Goal: Task Accomplishment & Management: Use online tool/utility

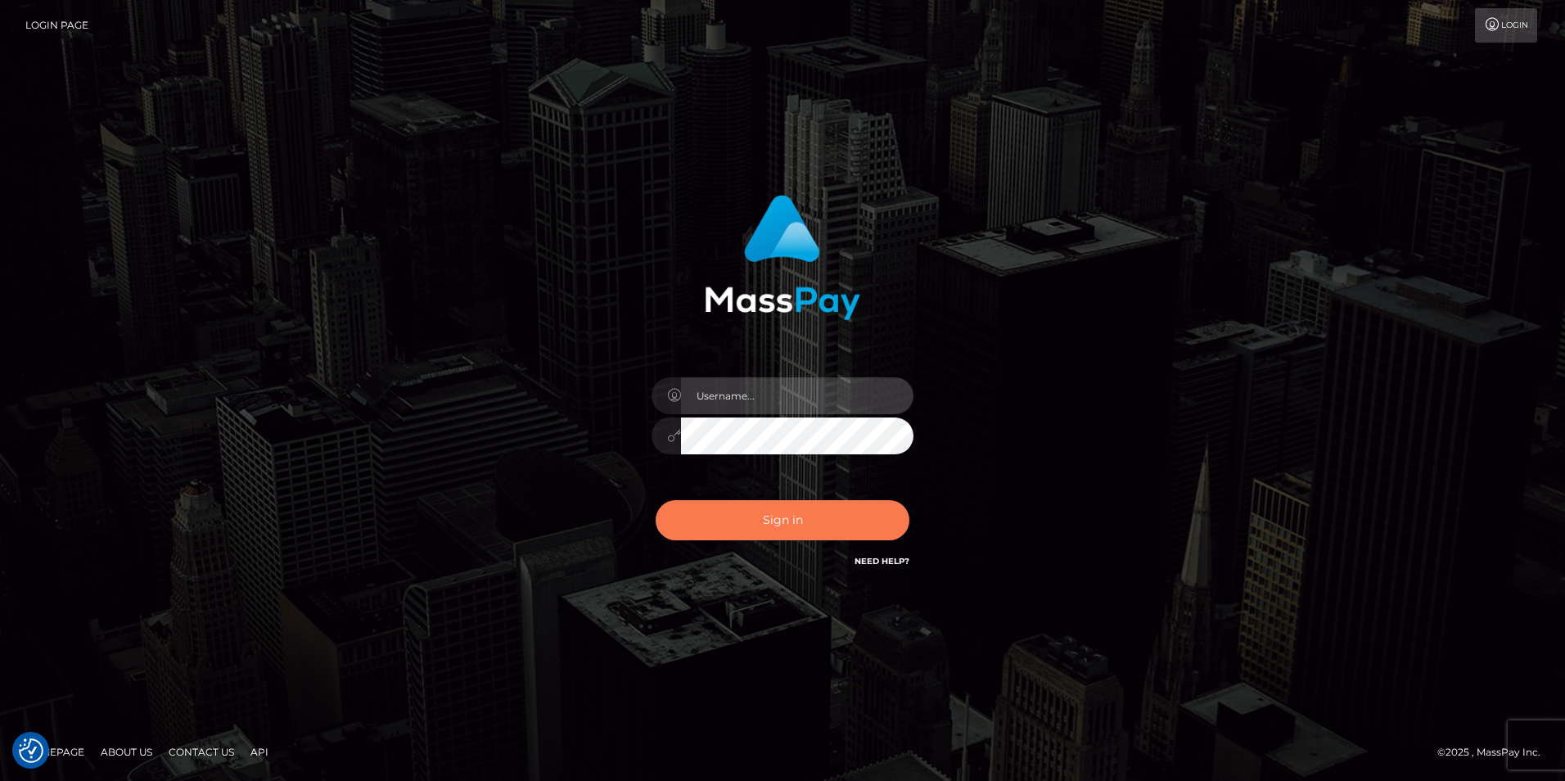
type input "tinan"
click at [797, 528] on button "Sign in" at bounding box center [783, 520] width 254 height 40
type input "tinan"
click at [797, 528] on button "Sign in" at bounding box center [783, 520] width 254 height 40
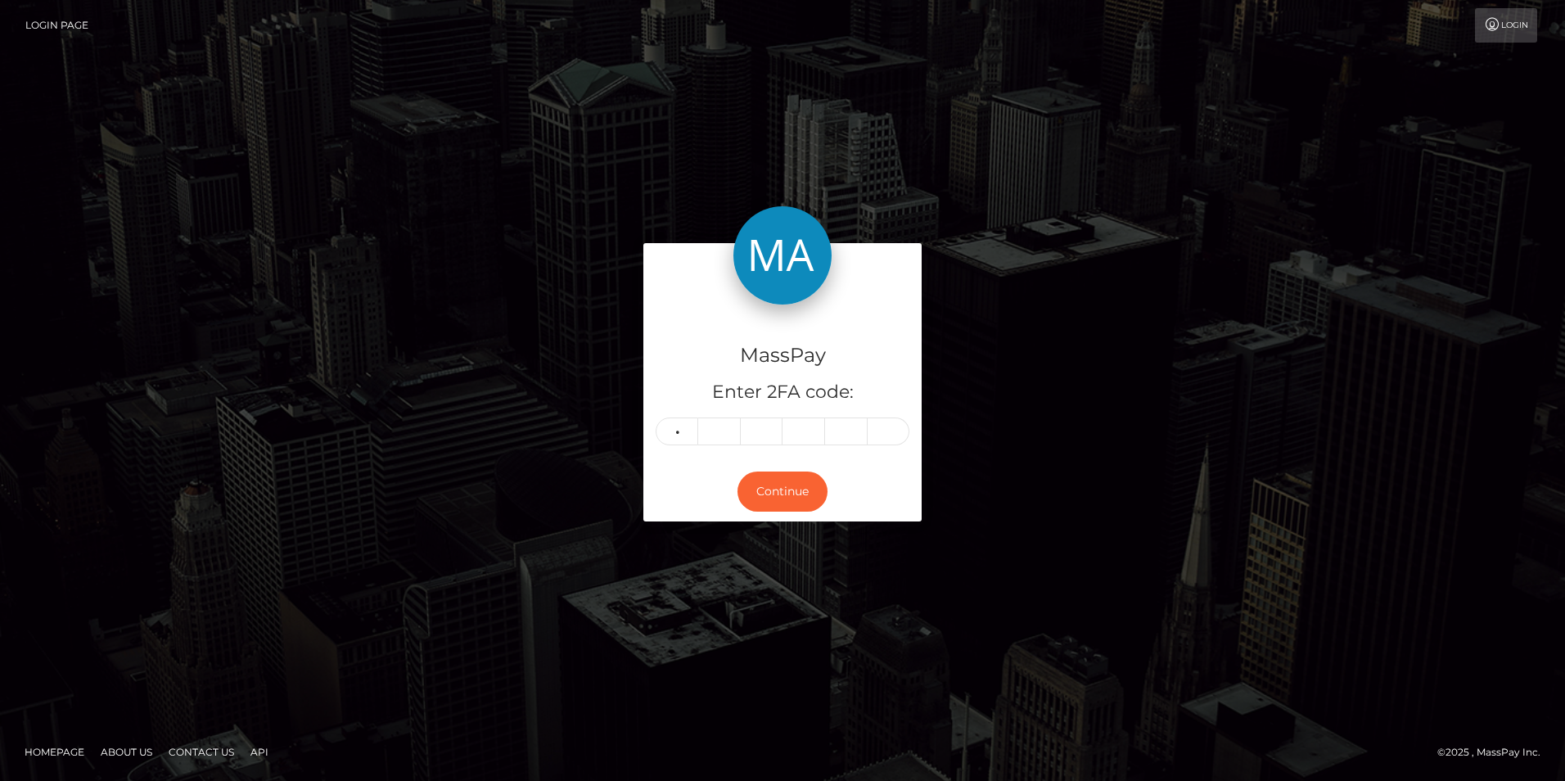
type input "5"
type input "9"
type input "0"
type input "1"
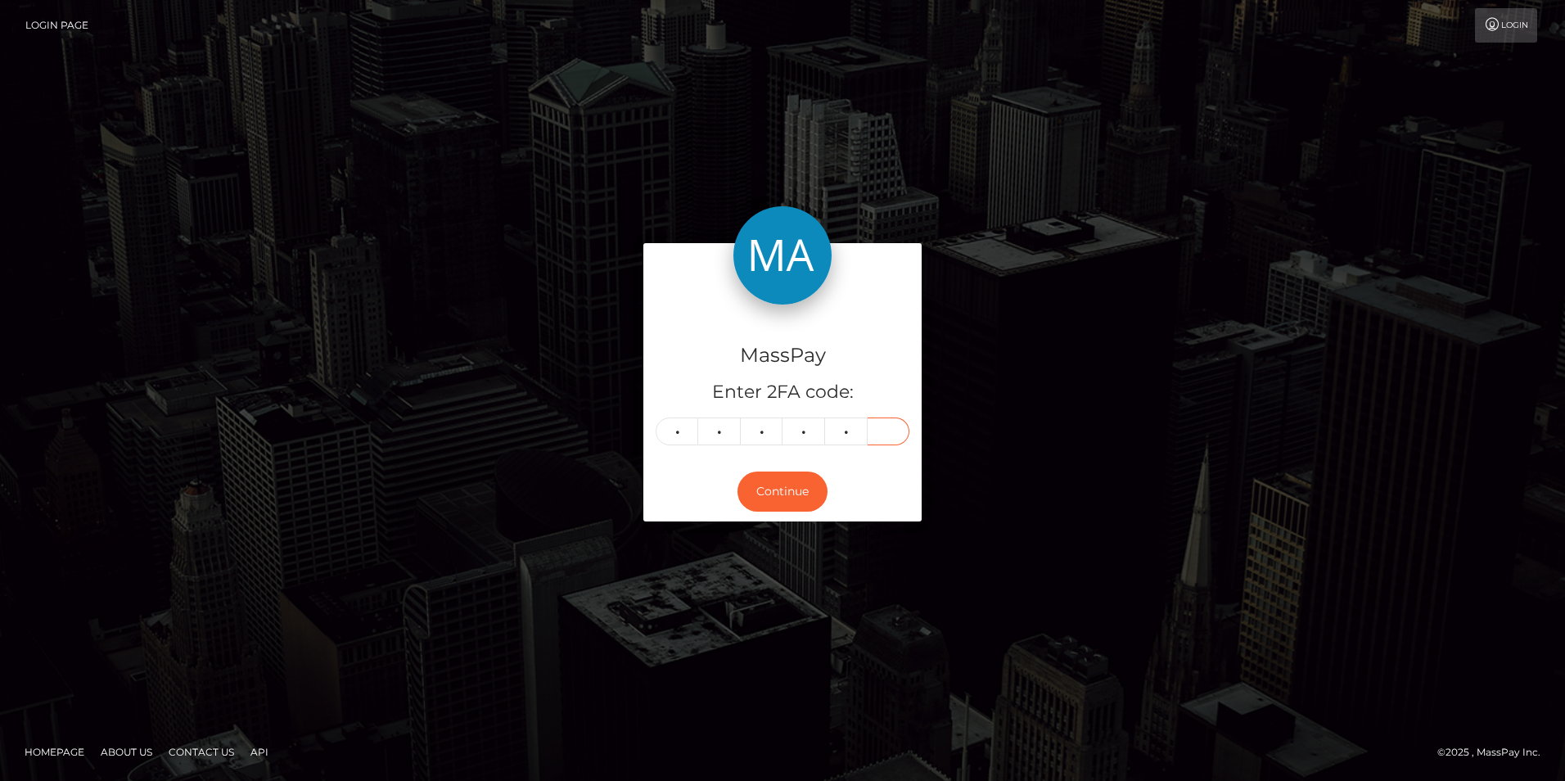
type input "8"
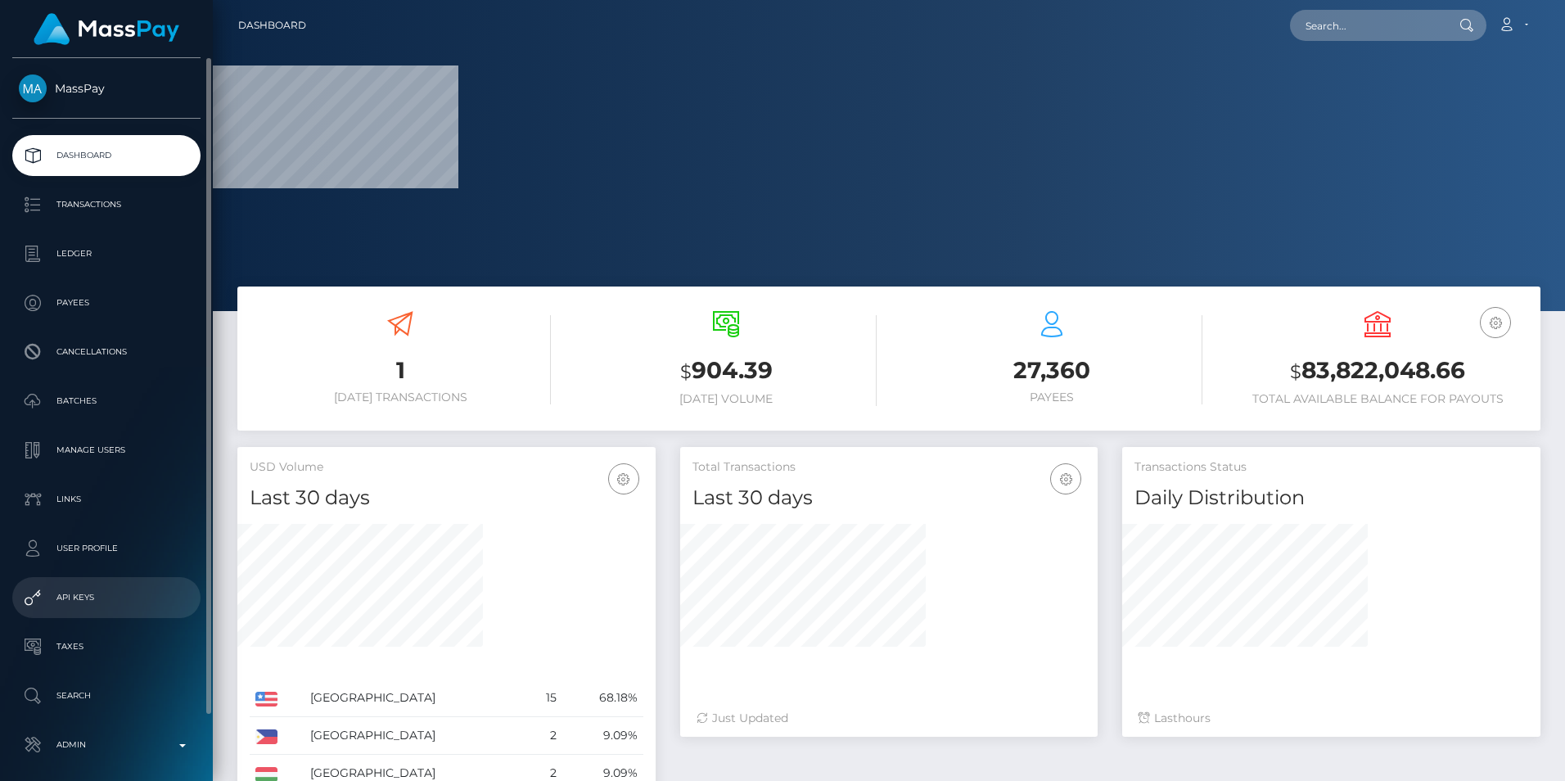
scroll to position [70, 0]
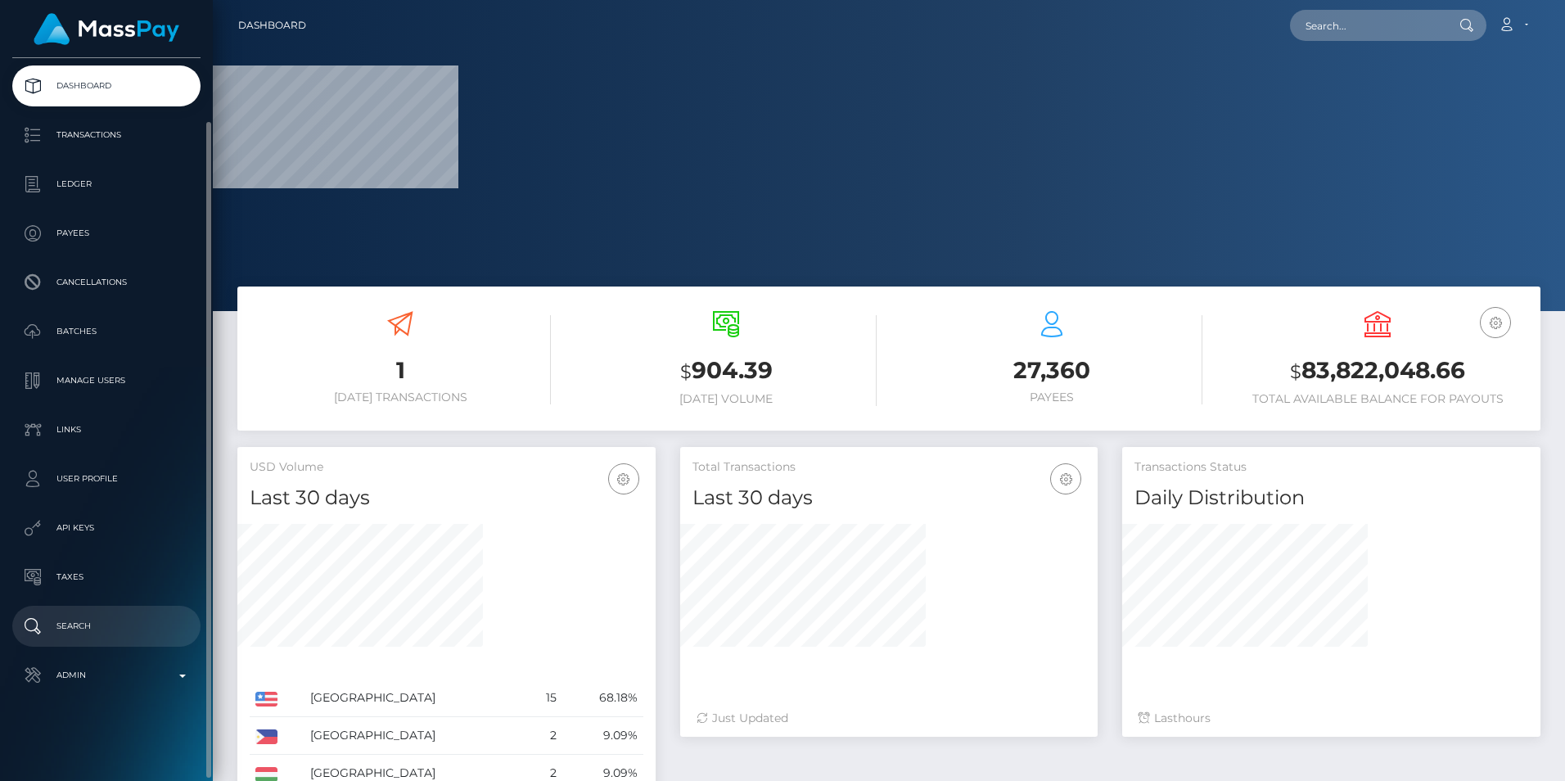
click at [136, 642] on link "Search" at bounding box center [106, 626] width 188 height 41
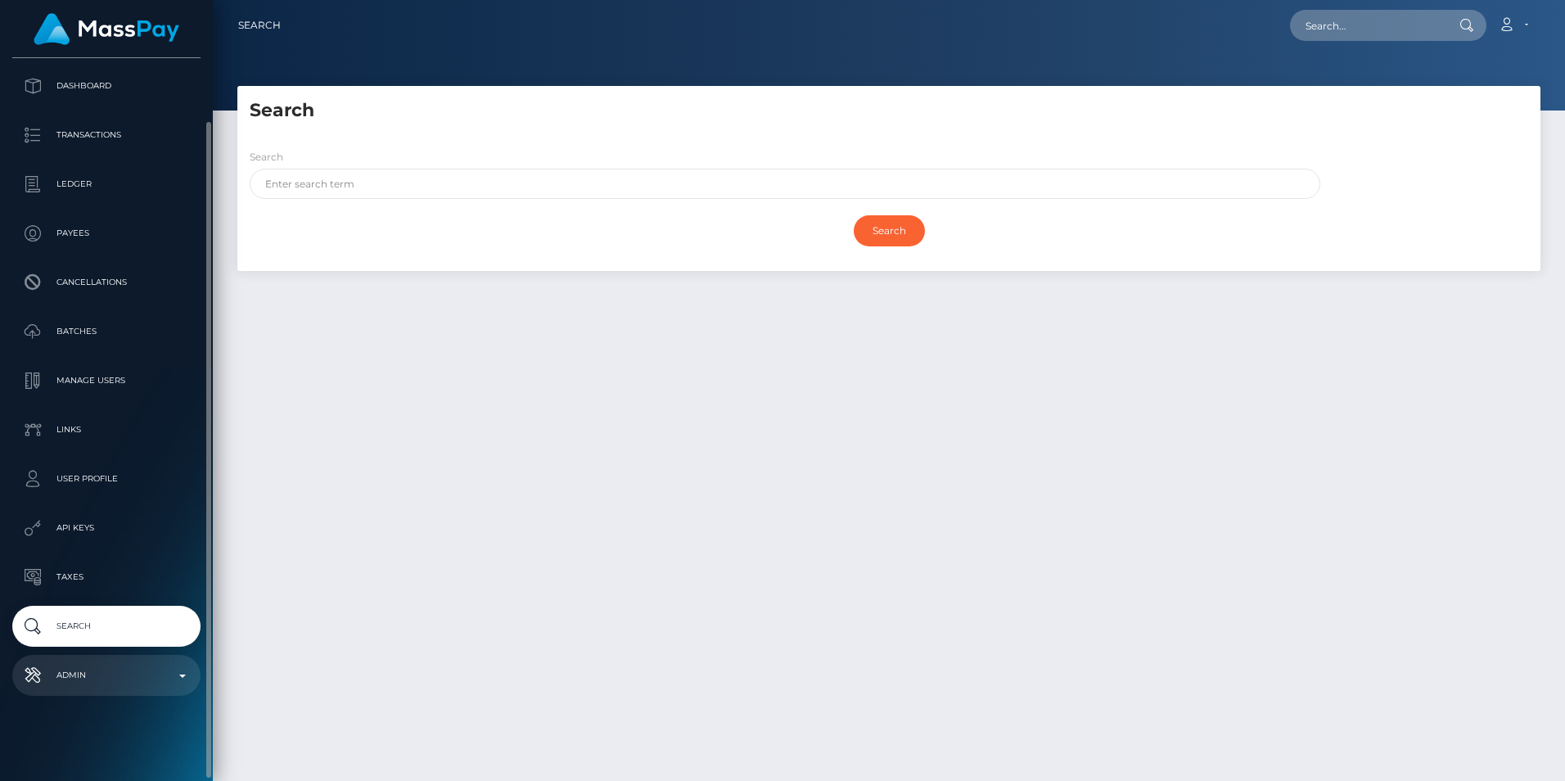
click at [101, 659] on link "Admin" at bounding box center [106, 675] width 188 height 41
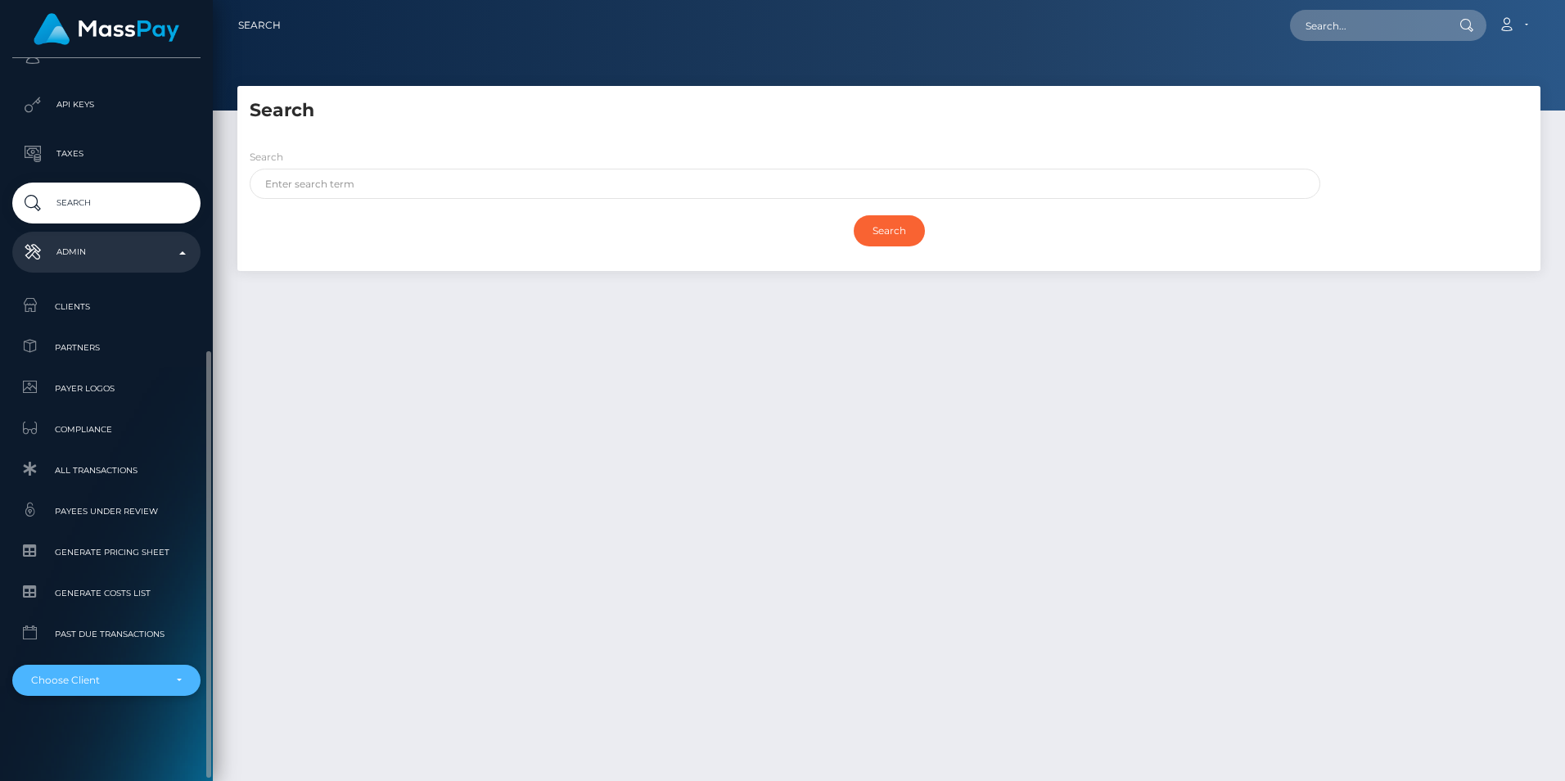
click at [109, 679] on div "Choose Client" at bounding box center [97, 680] width 132 height 13
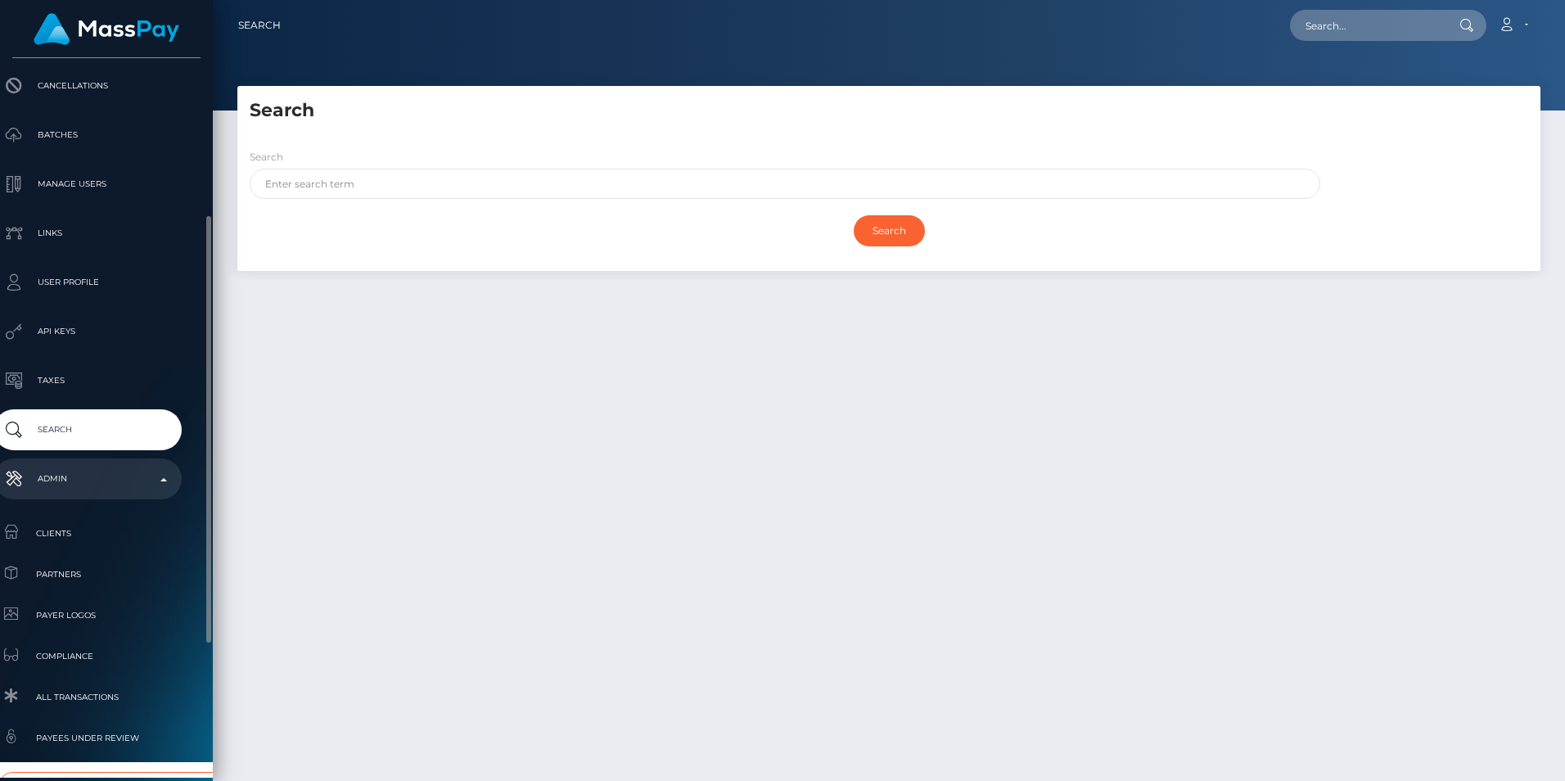
scroll to position [493, 19]
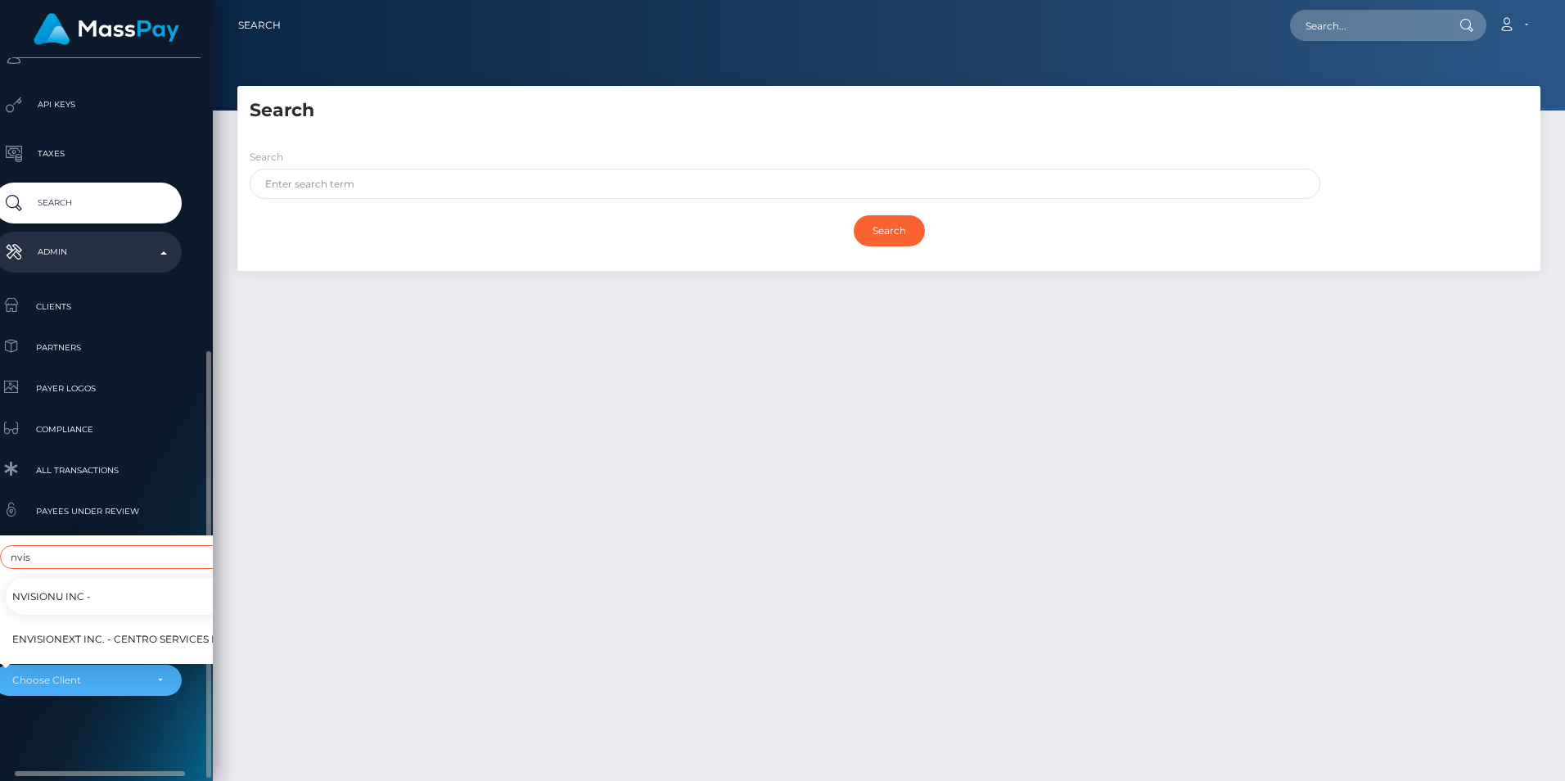
type input "nvis"
click at [105, 590] on link "NVisionU Inc -" at bounding box center [135, 596] width 258 height 37
select select "121"
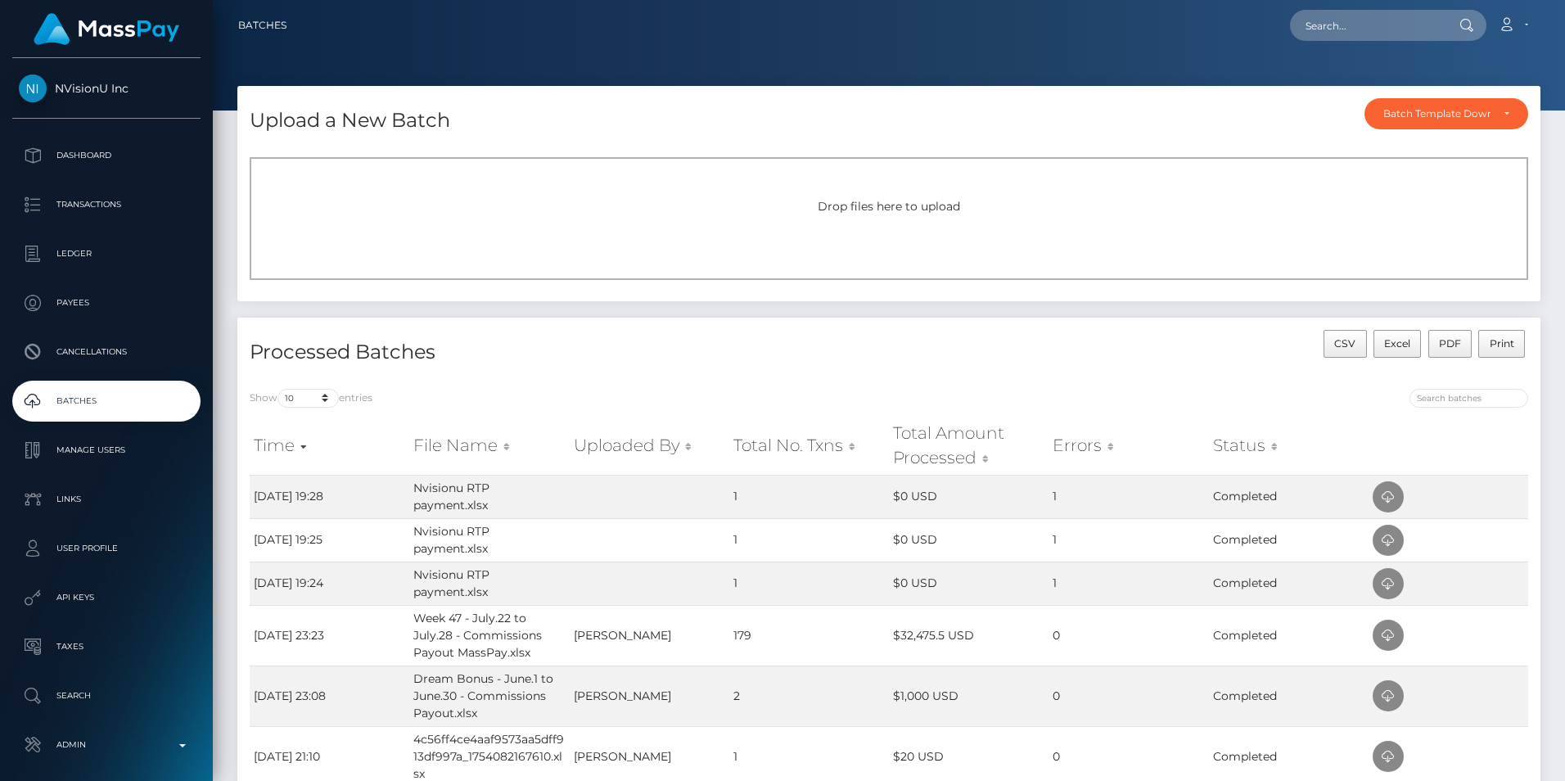
click at [801, 261] on div "Drop files here to upload" at bounding box center [889, 218] width 1278 height 123
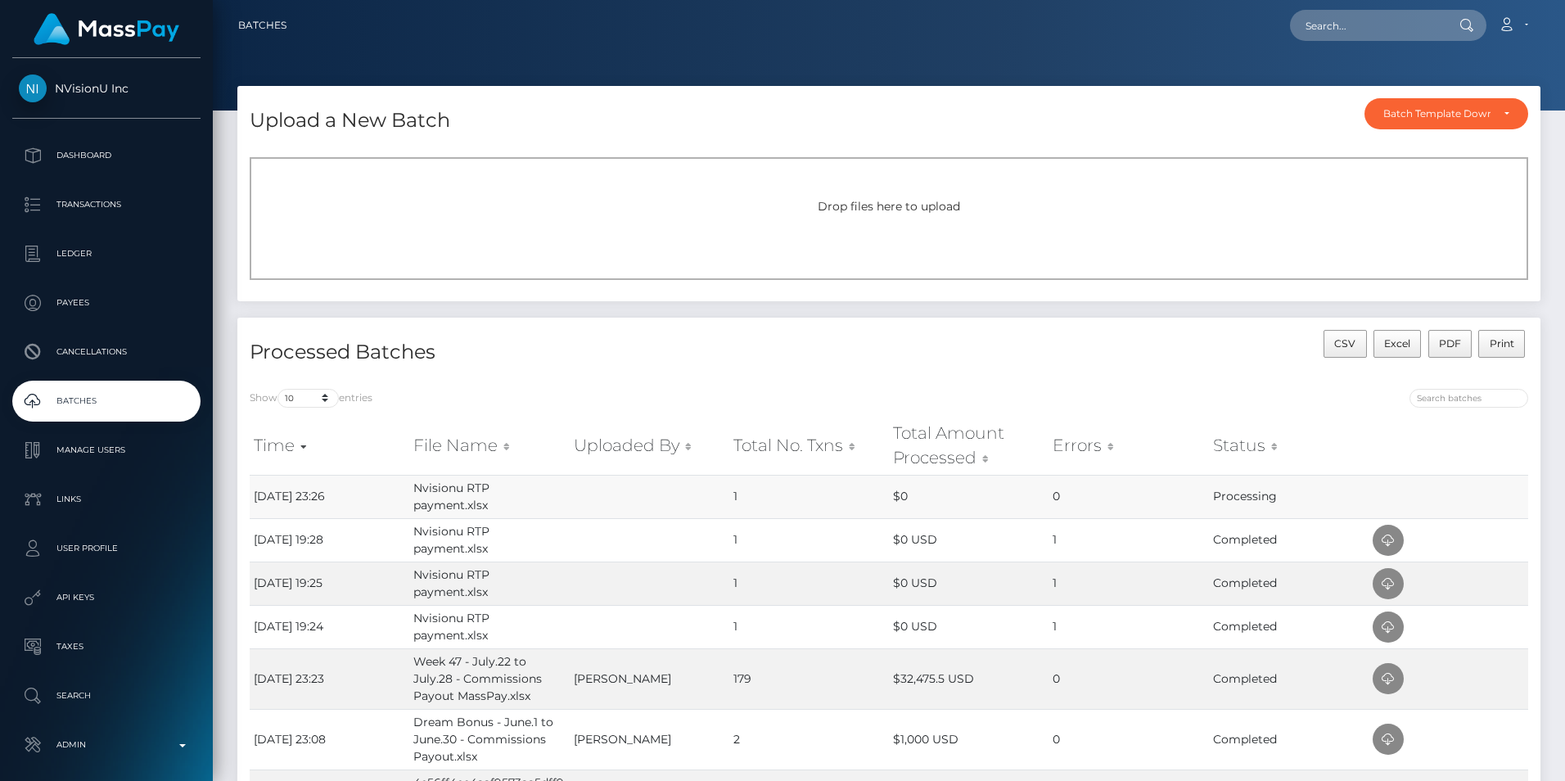
click at [732, 494] on td "1" at bounding box center [809, 496] width 160 height 43
click at [1394, 498] on icon at bounding box center [1388, 497] width 20 height 20
click at [1374, 496] on span at bounding box center [1387, 496] width 31 height 31
click at [1025, 23] on div "Loading... Loading... Account Edit Profile Logout" at bounding box center [920, 25] width 1240 height 34
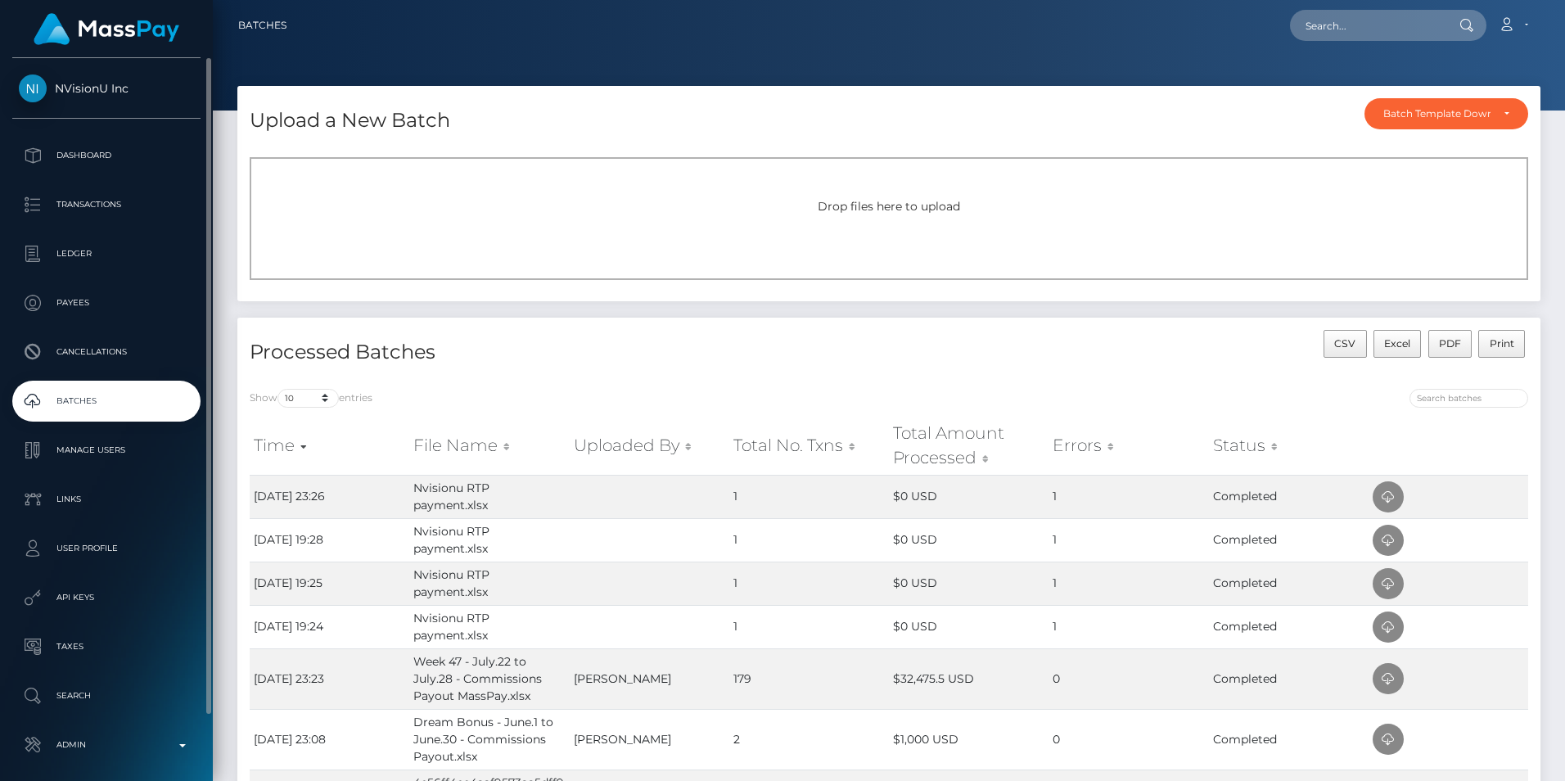
click at [92, 89] on span "NVisionU Inc" at bounding box center [106, 88] width 188 height 15
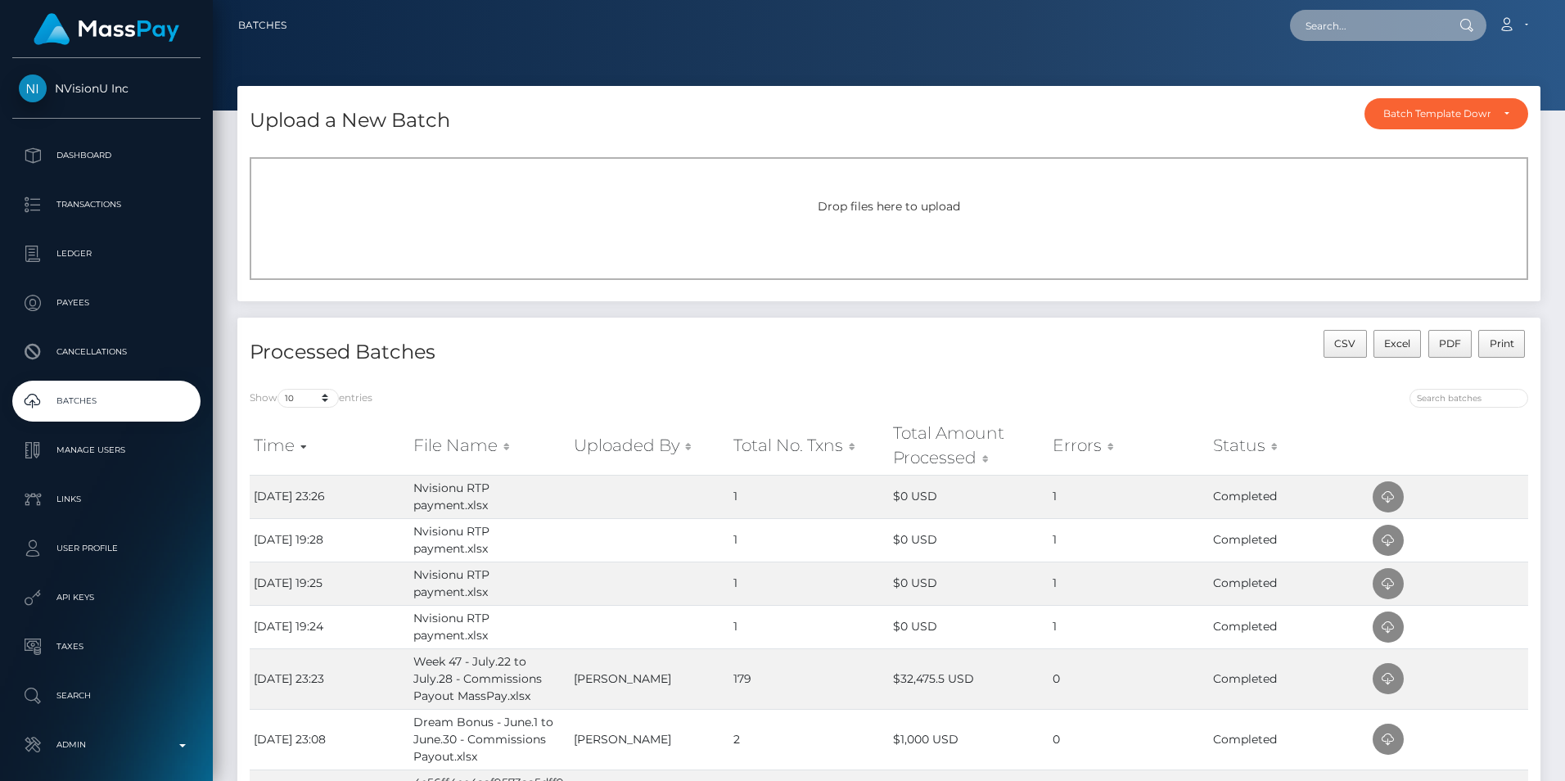
paste input "mjones@nvisionu.com"
type input "mjones@nvisionu.com"
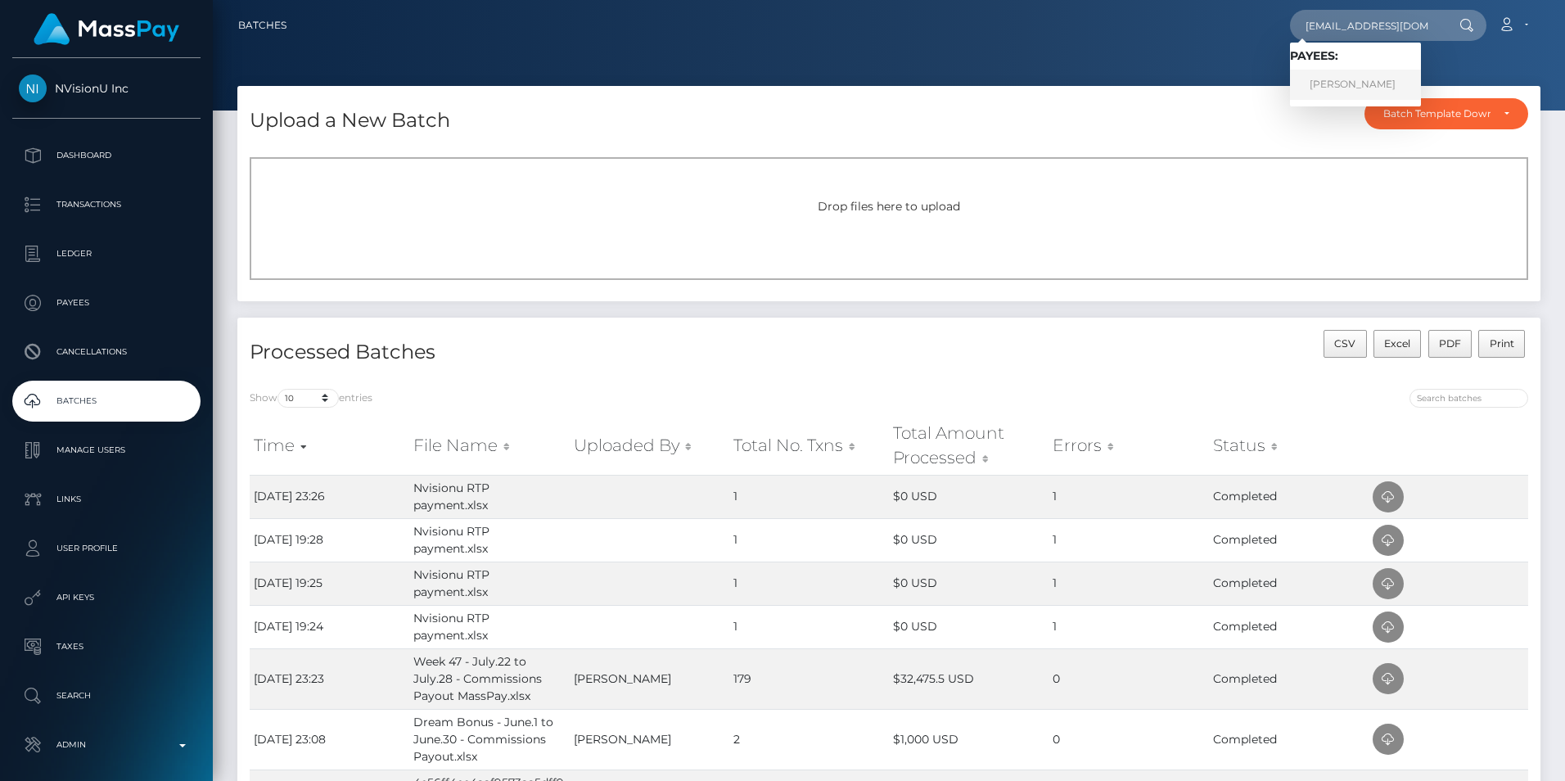
click at [1330, 84] on link "Melissa Jones" at bounding box center [1355, 85] width 131 height 30
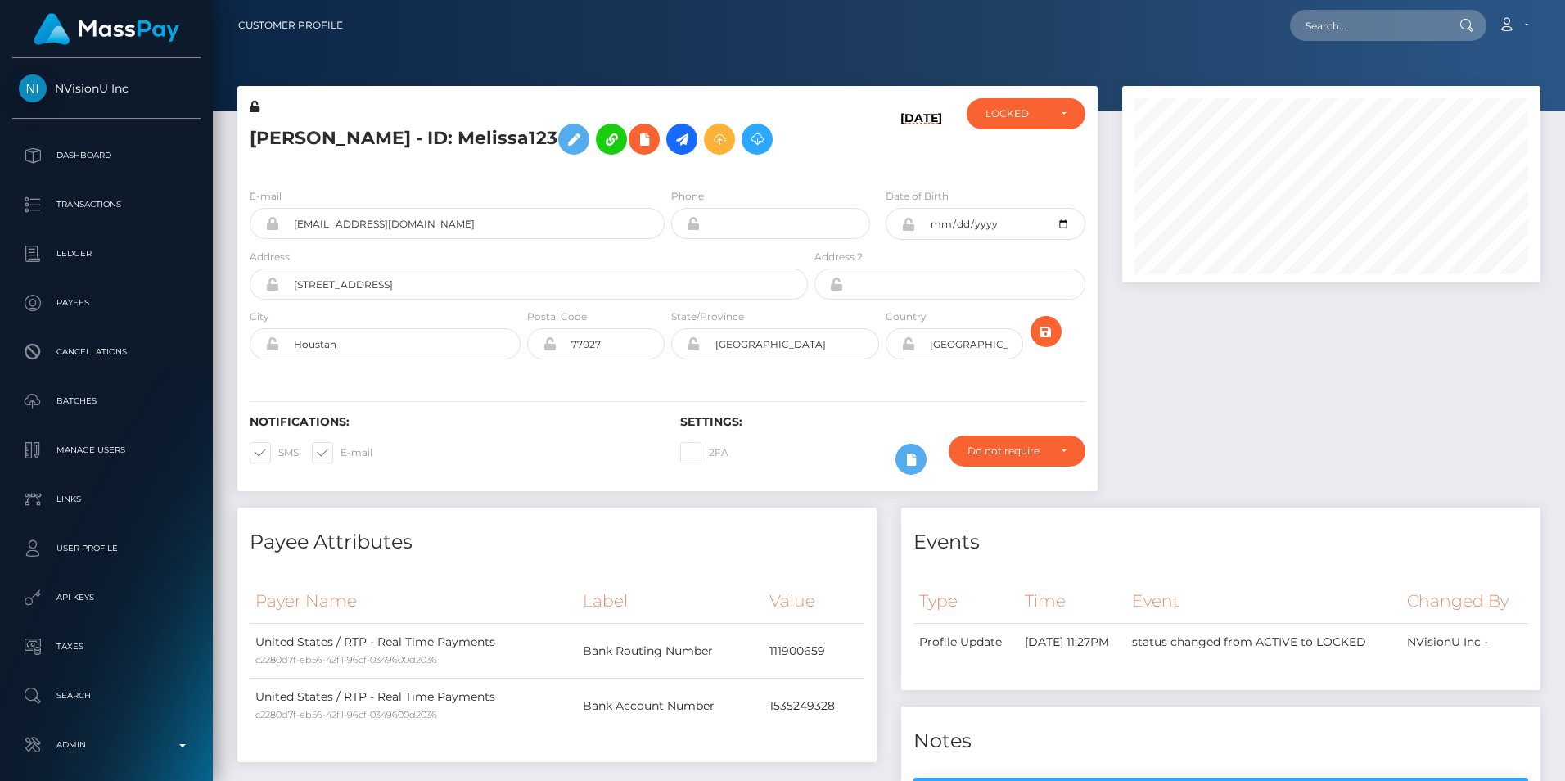
scroll to position [196, 417]
click at [1061, 121] on div "LOCKED" at bounding box center [1025, 113] width 119 height 31
click at [1037, 161] on link "ACTIVE" at bounding box center [1025, 157] width 119 height 30
select select "ACTIVE"
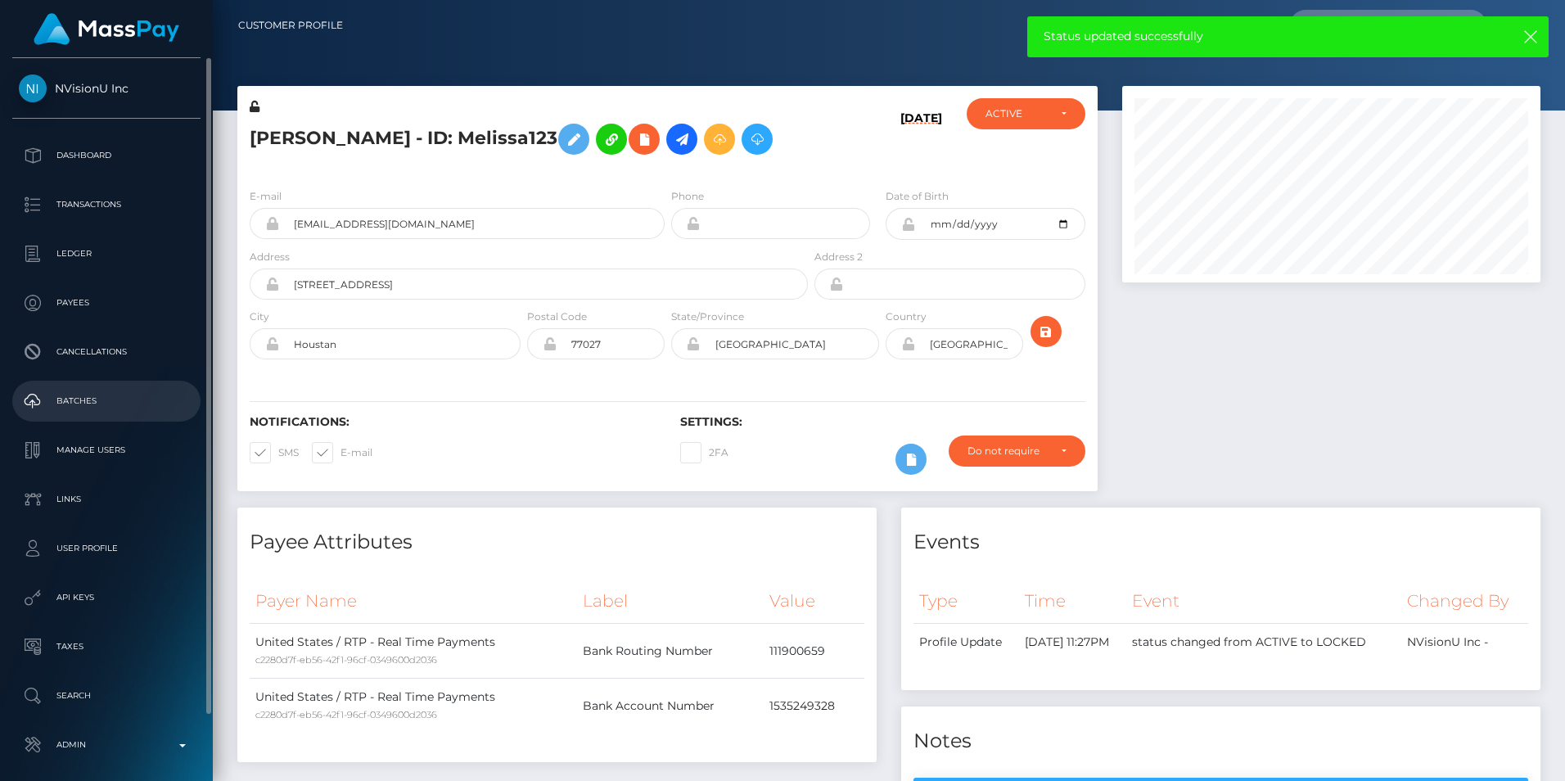
click at [120, 392] on p "Batches" at bounding box center [106, 401] width 175 height 25
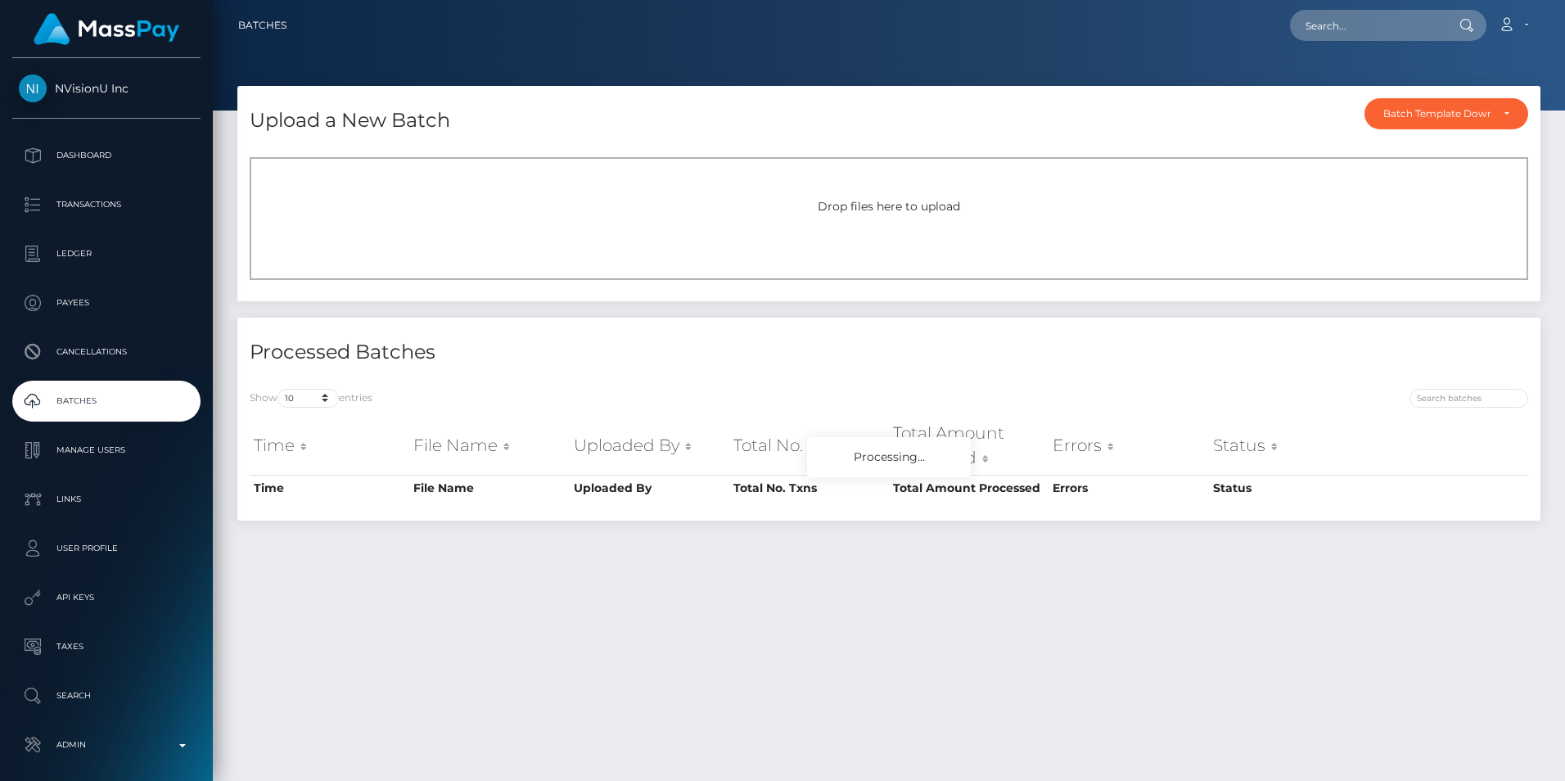
click at [710, 246] on div "Drop files here to upload" at bounding box center [889, 218] width 1278 height 123
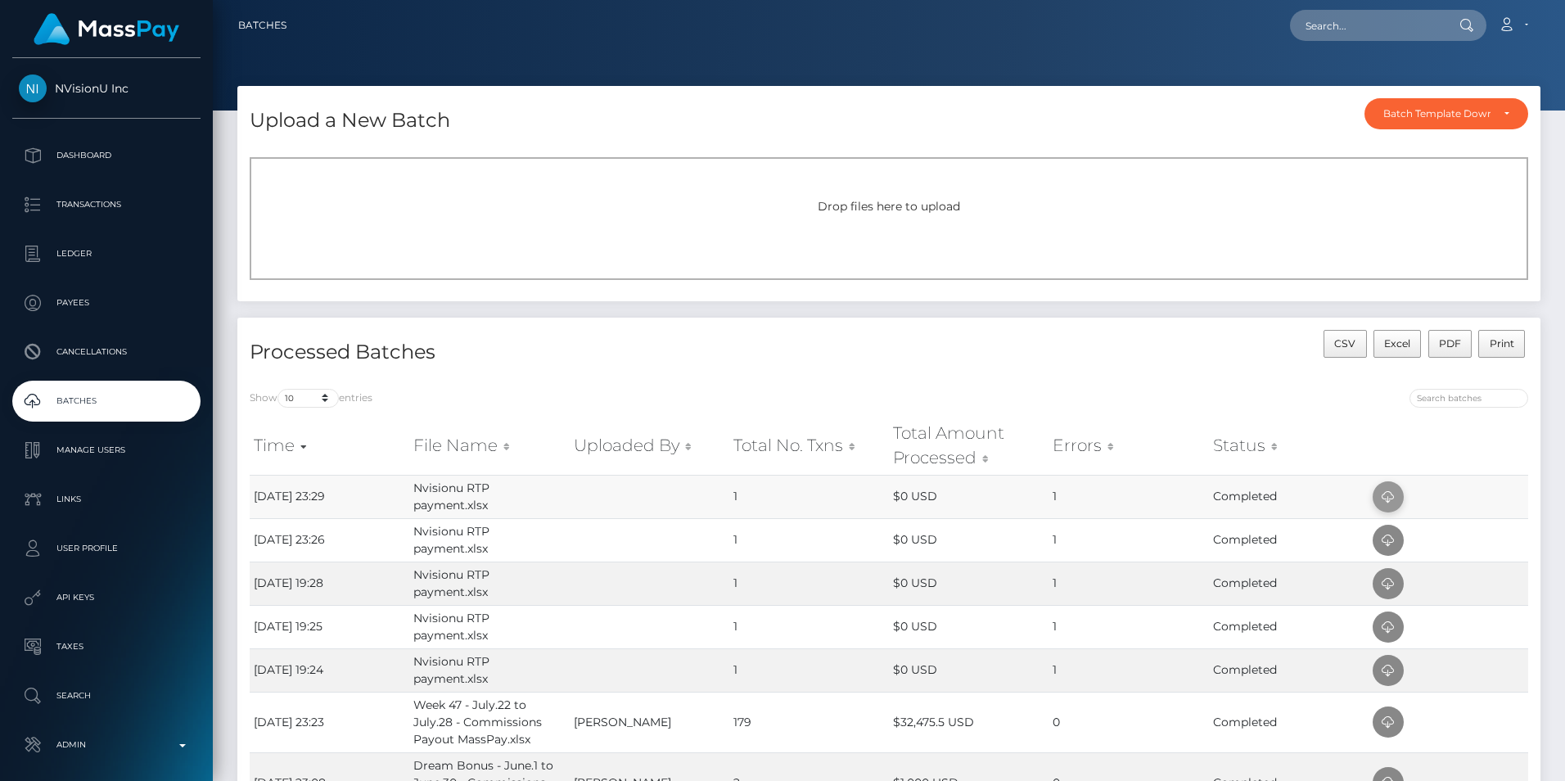
click at [1392, 491] on icon at bounding box center [1388, 497] width 20 height 20
click at [1014, 178] on div "Drop files here to upload" at bounding box center [889, 218] width 1278 height 123
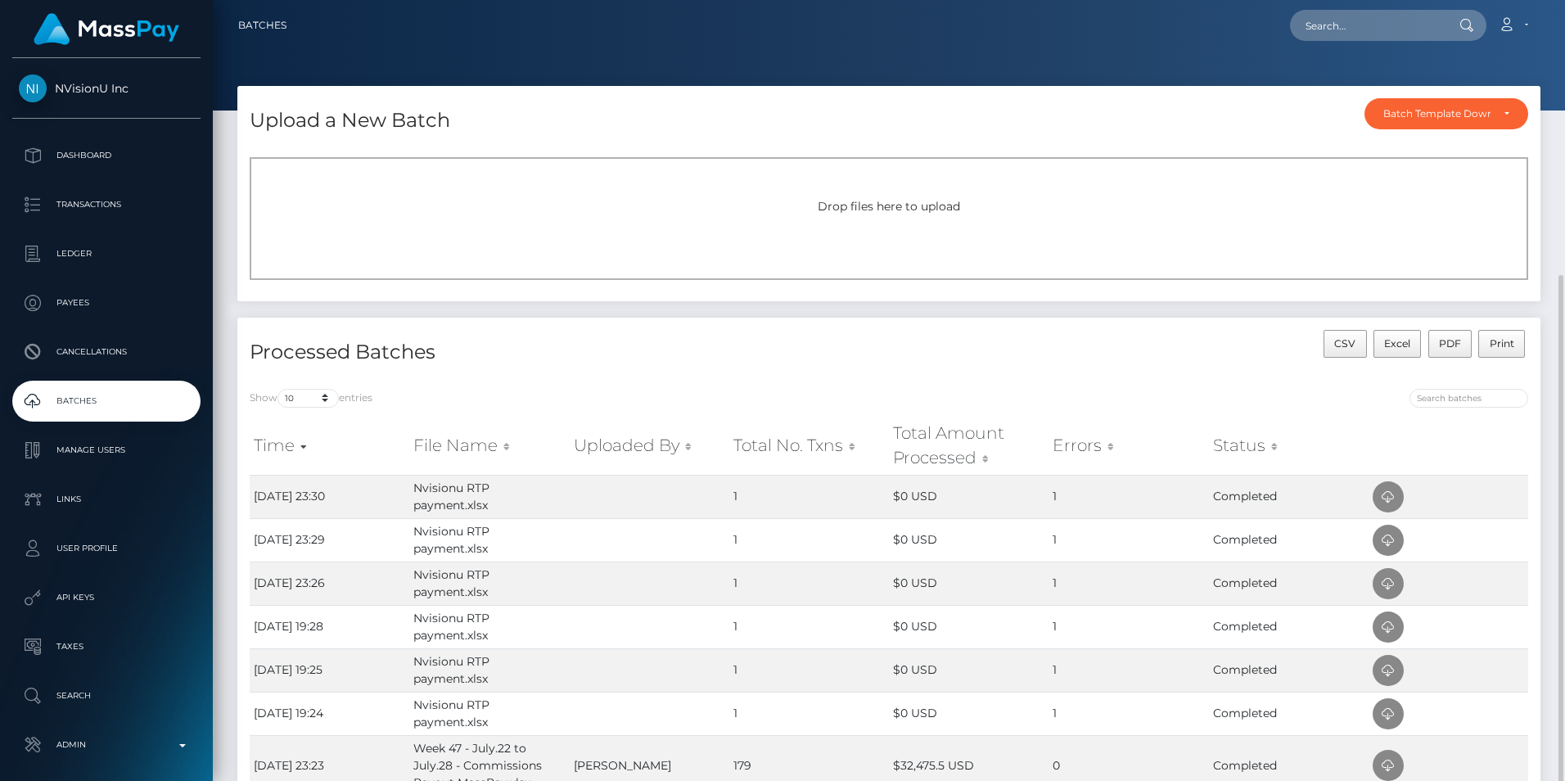
scroll to position [164, 0]
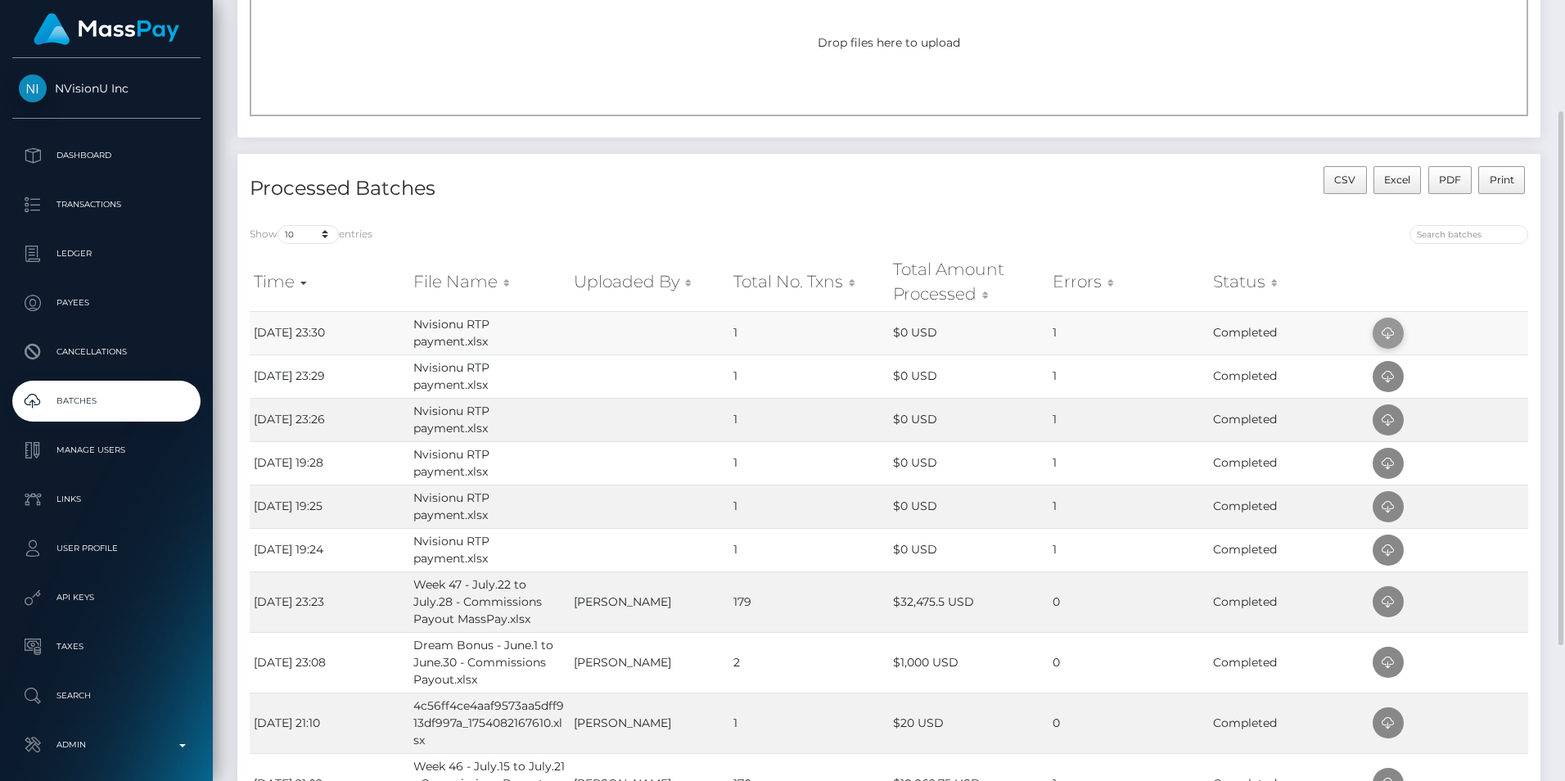
click at [1379, 332] on icon at bounding box center [1388, 333] width 20 height 20
click at [968, 205] on div "CSV Excel PDF Print" at bounding box center [1214, 189] width 651 height 47
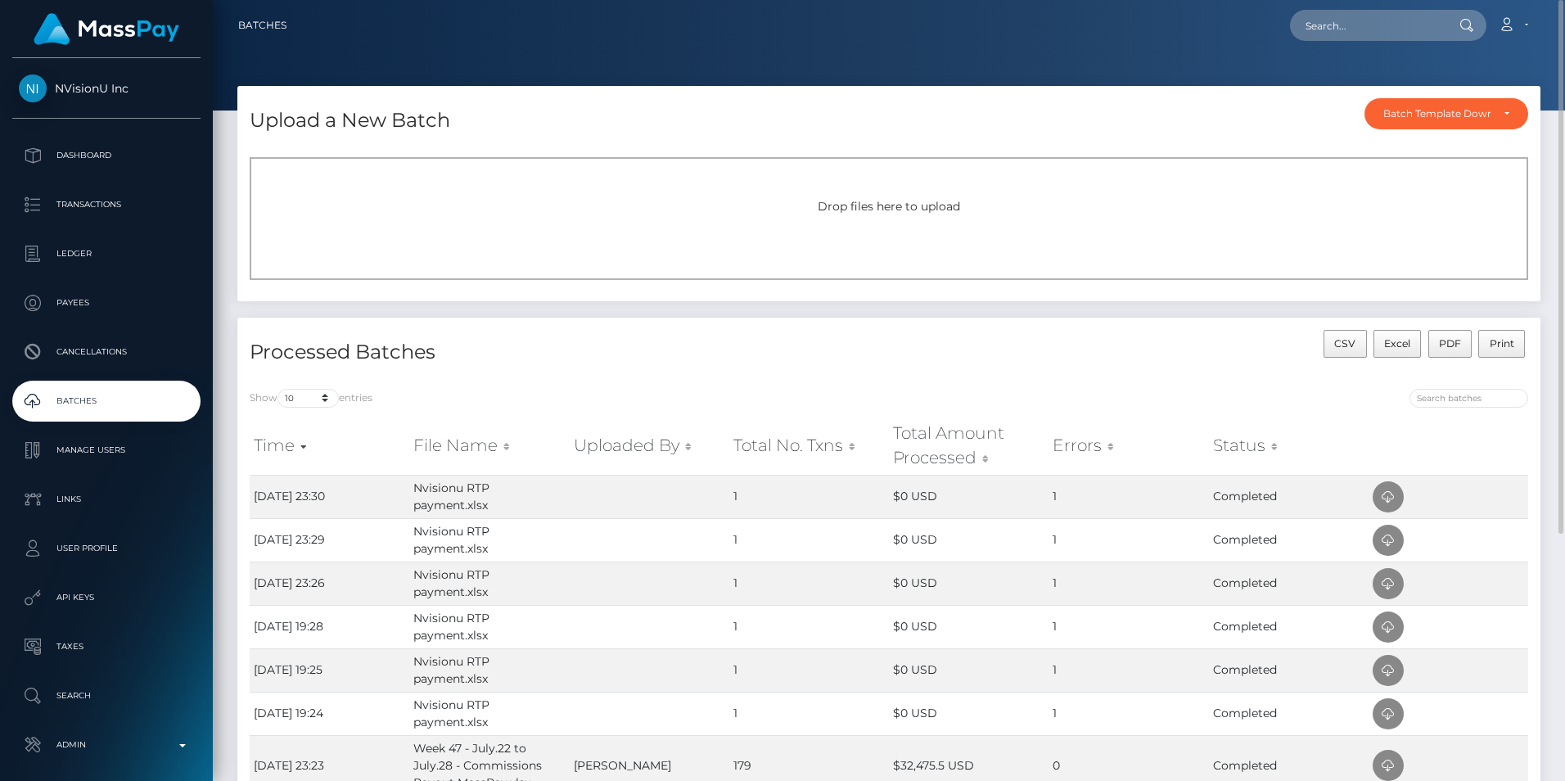
click at [766, 230] on div "Drop files here to upload" at bounding box center [889, 218] width 1278 height 123
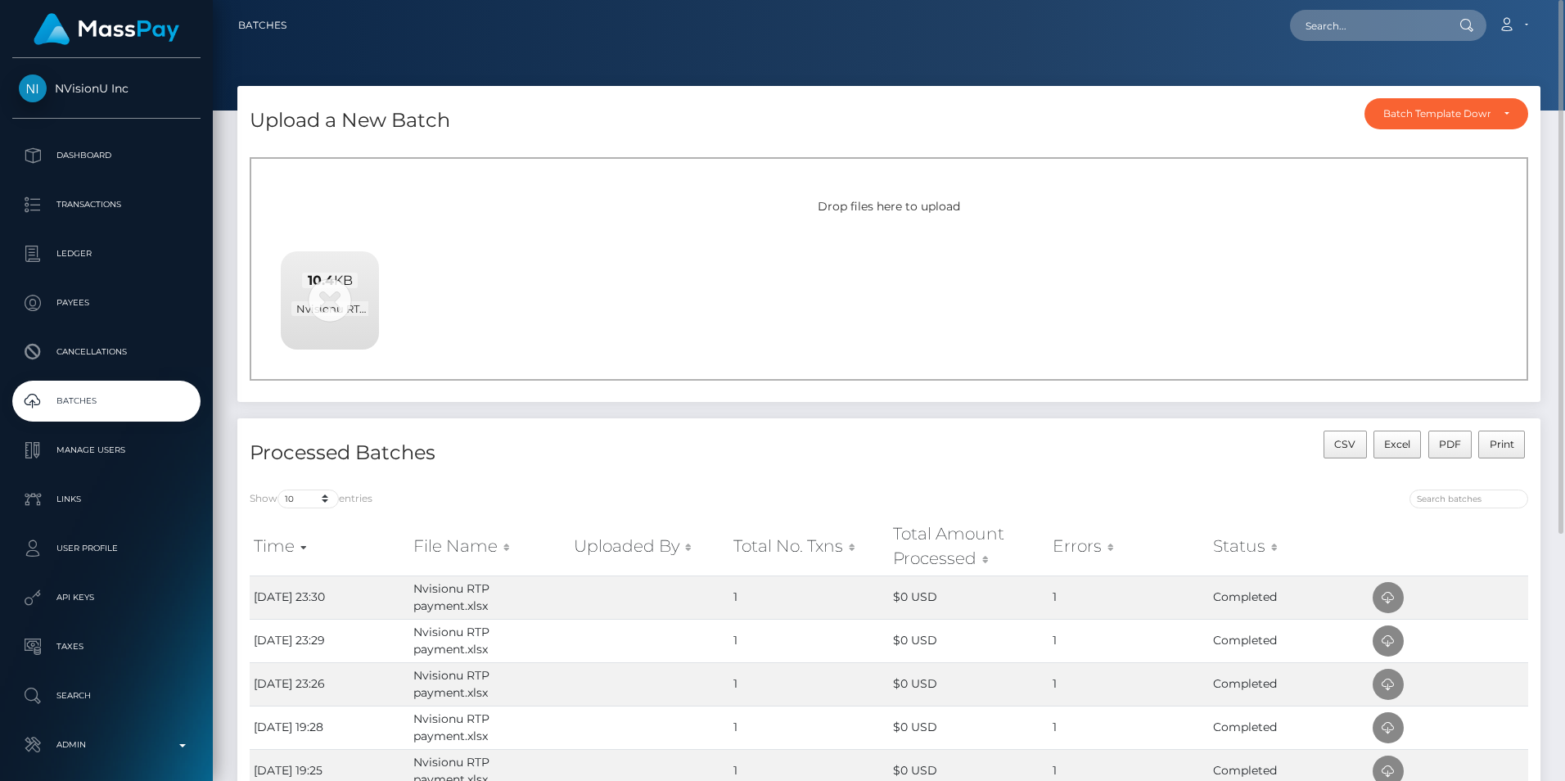
click at [688, 463] on h4 "Processed Batches" at bounding box center [563, 453] width 627 height 29
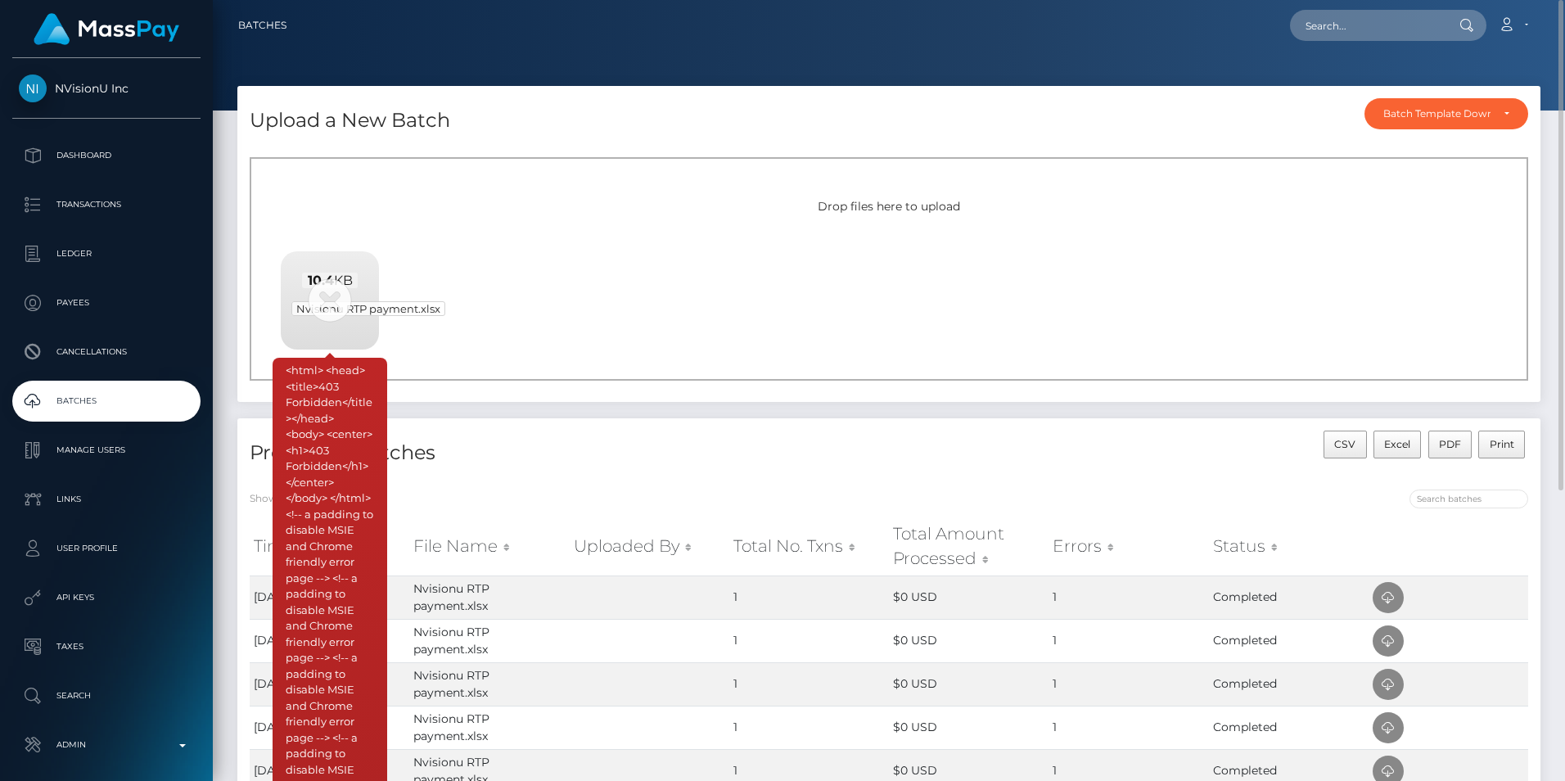
click at [338, 301] on span "Nvisionu RTP payment.xlsx" at bounding box center [368, 308] width 154 height 15
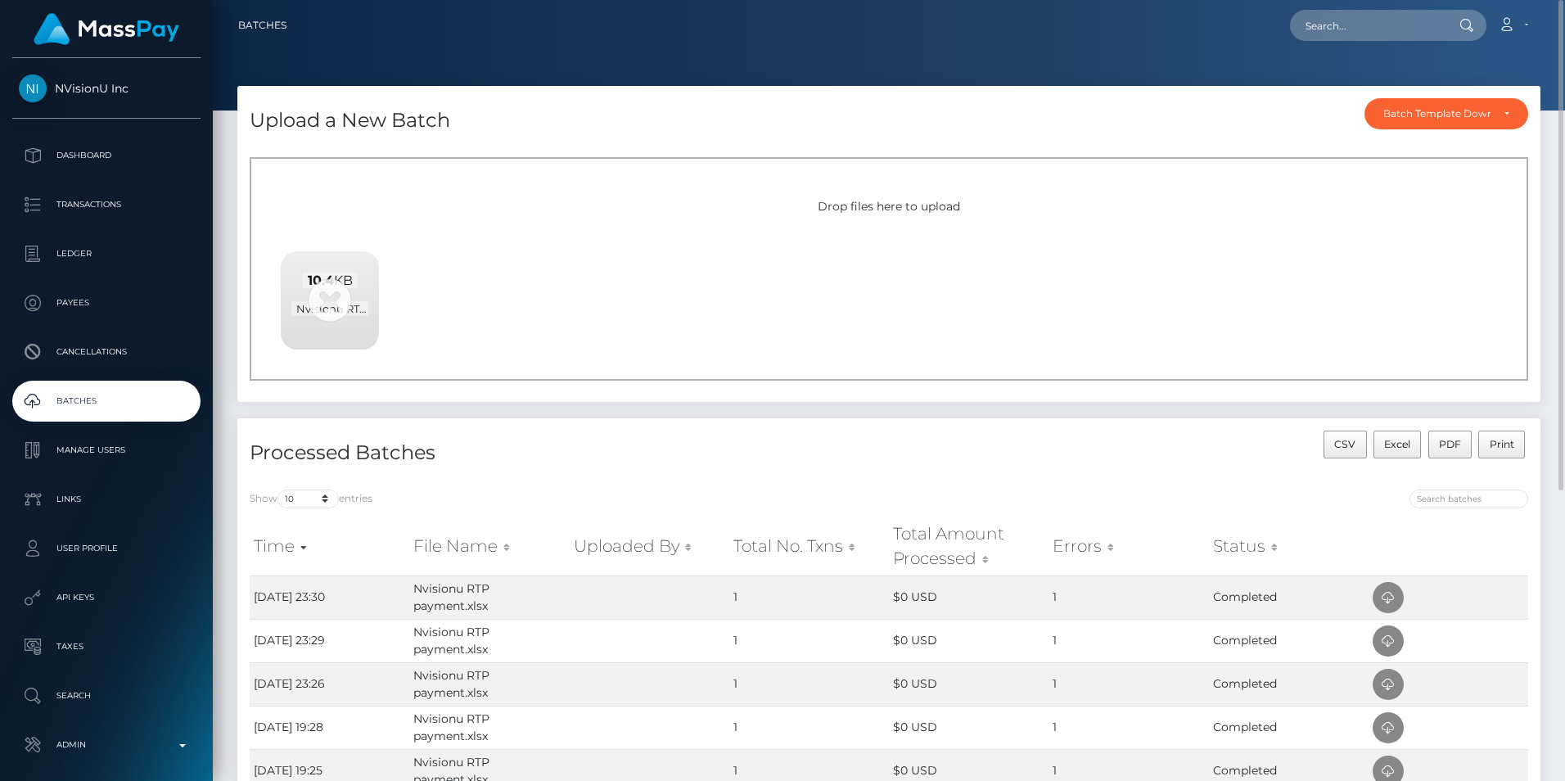
click at [743, 362] on div "Drop files here to upload 10.4 KB Nvisionu RTP payment.xlsx <html> <head><title…" at bounding box center [889, 268] width 1278 height 223
